Goal: Information Seeking & Learning: Learn about a topic

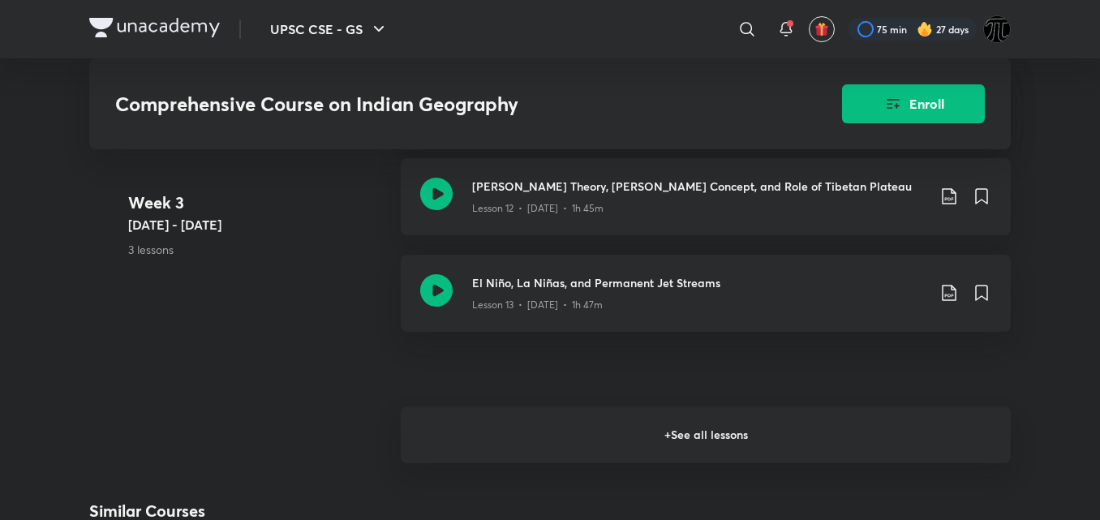
scroll to position [2166, 0]
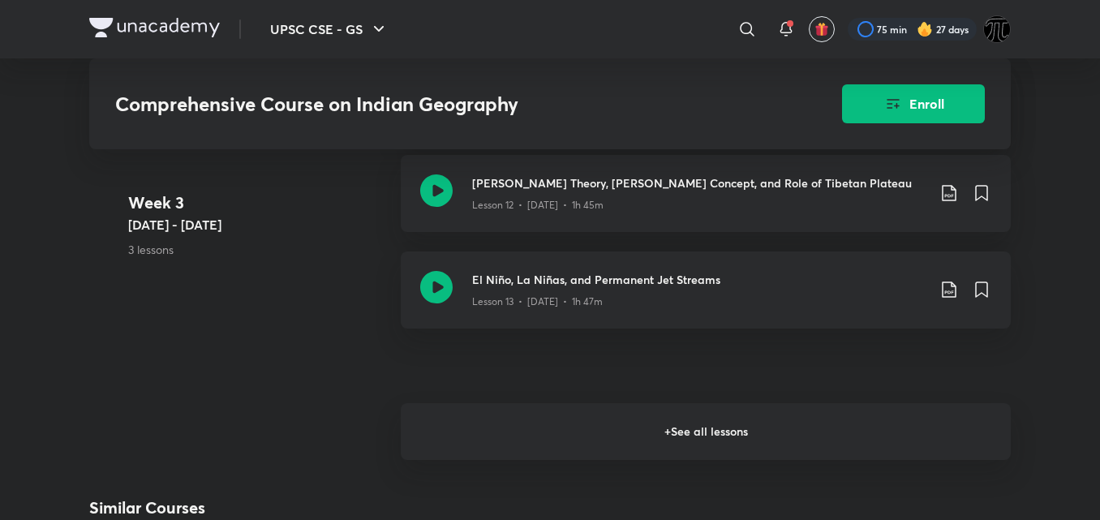
click at [693, 425] on h6 "+ See all lessons" at bounding box center [706, 431] width 610 height 57
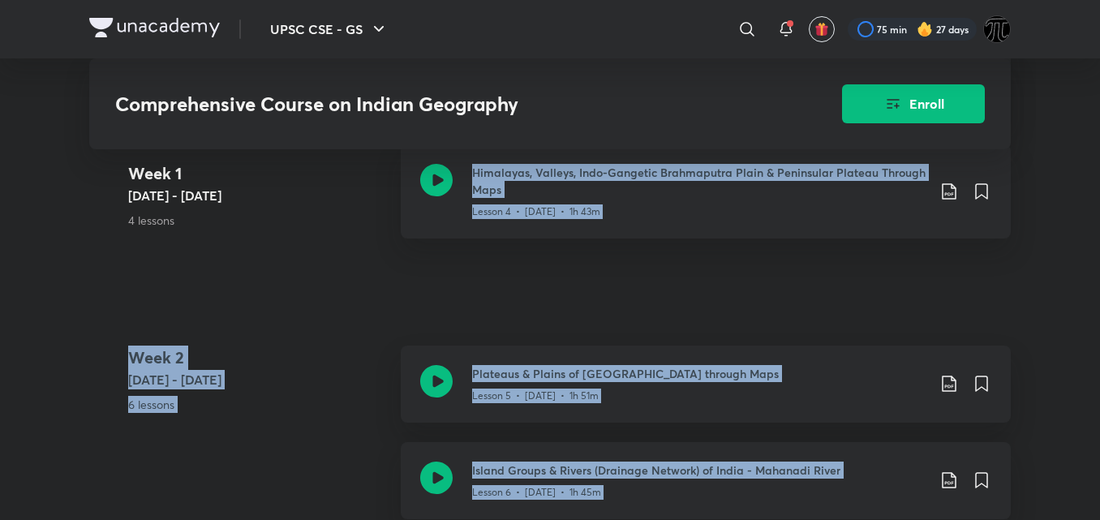
scroll to position [1421, 0]
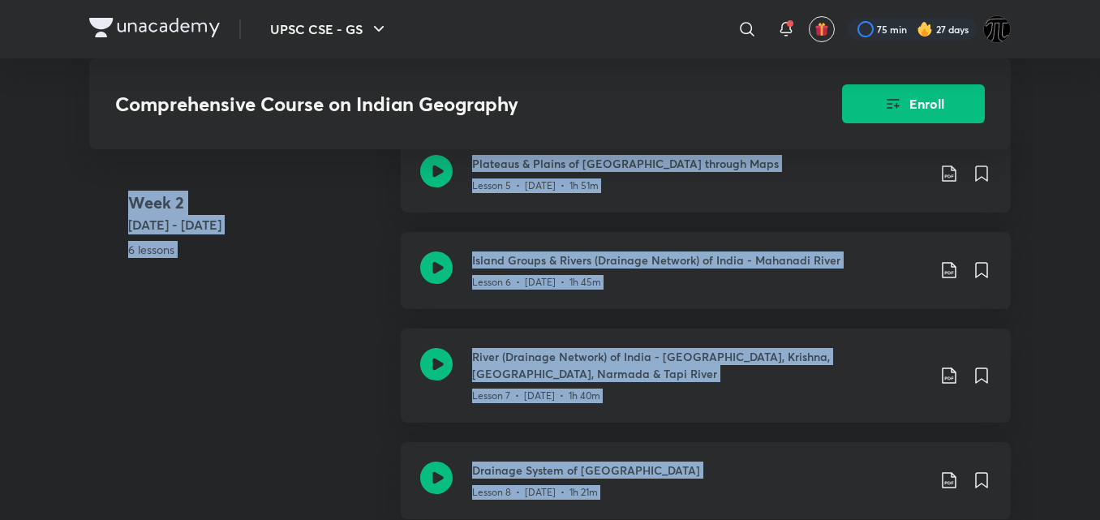
drag, startPoint x: 1056, startPoint y: 329, endPoint x: 1035, endPoint y: 552, distance: 223.3
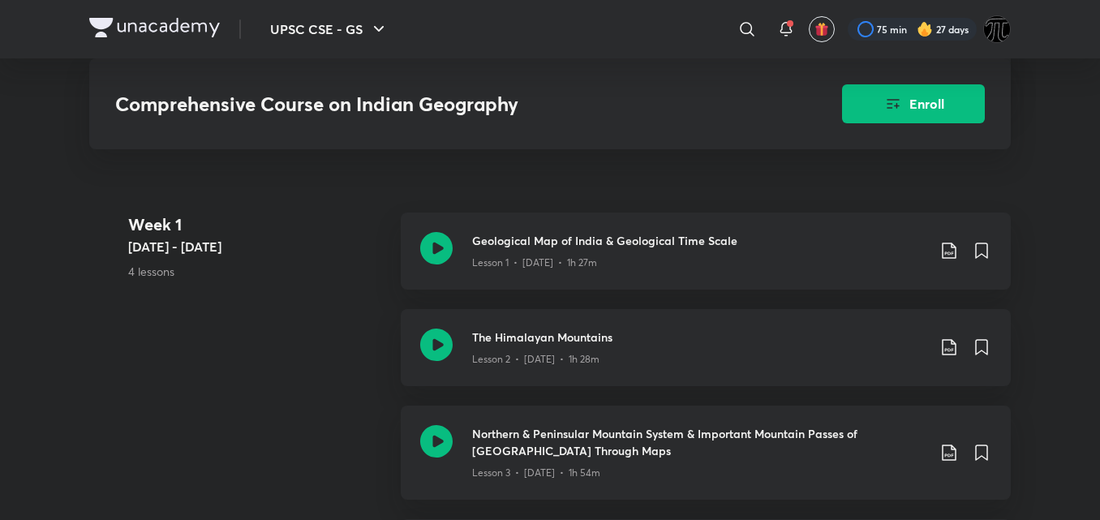
scroll to position [805, 0]
